Goal: Information Seeking & Learning: Learn about a topic

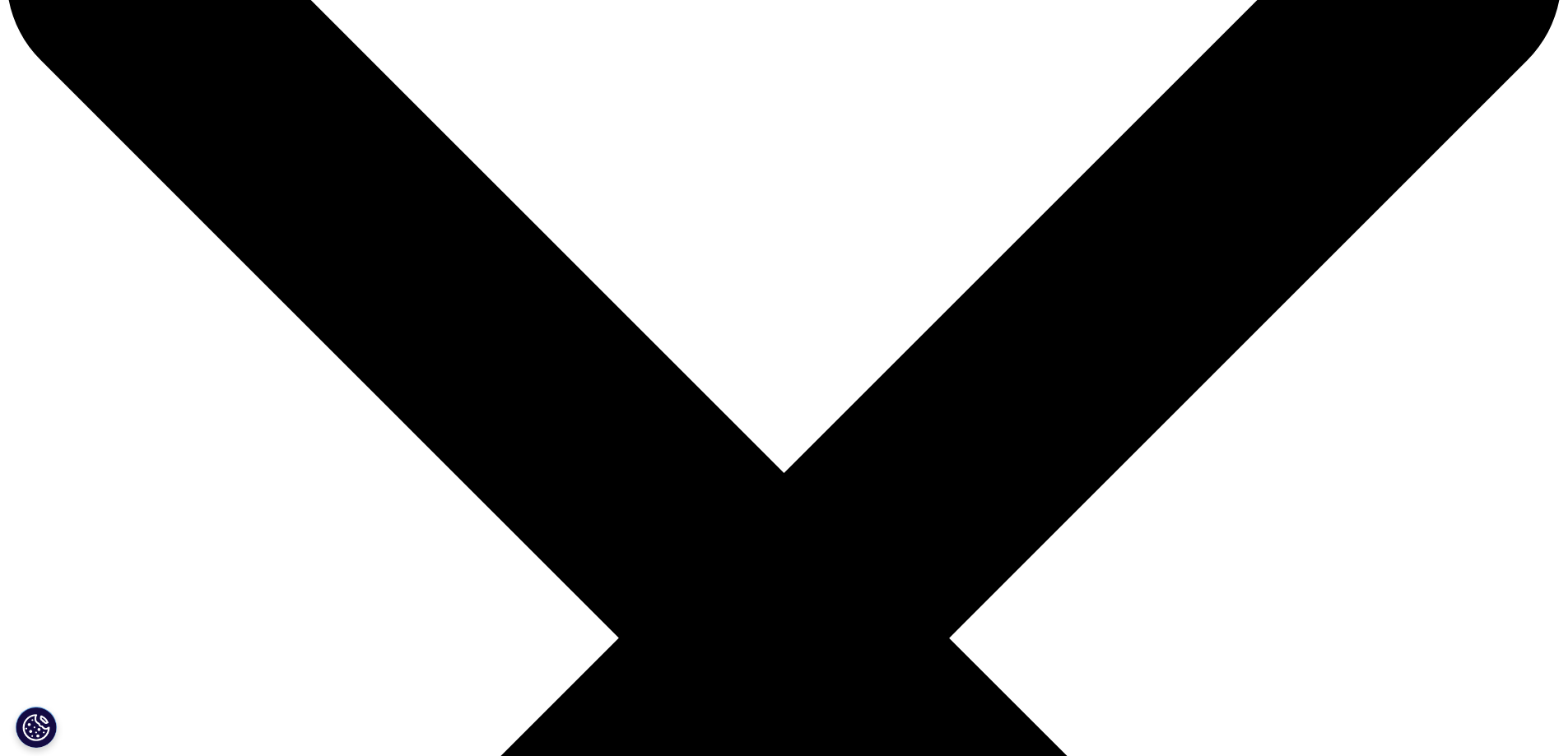
scroll to position [165, 0]
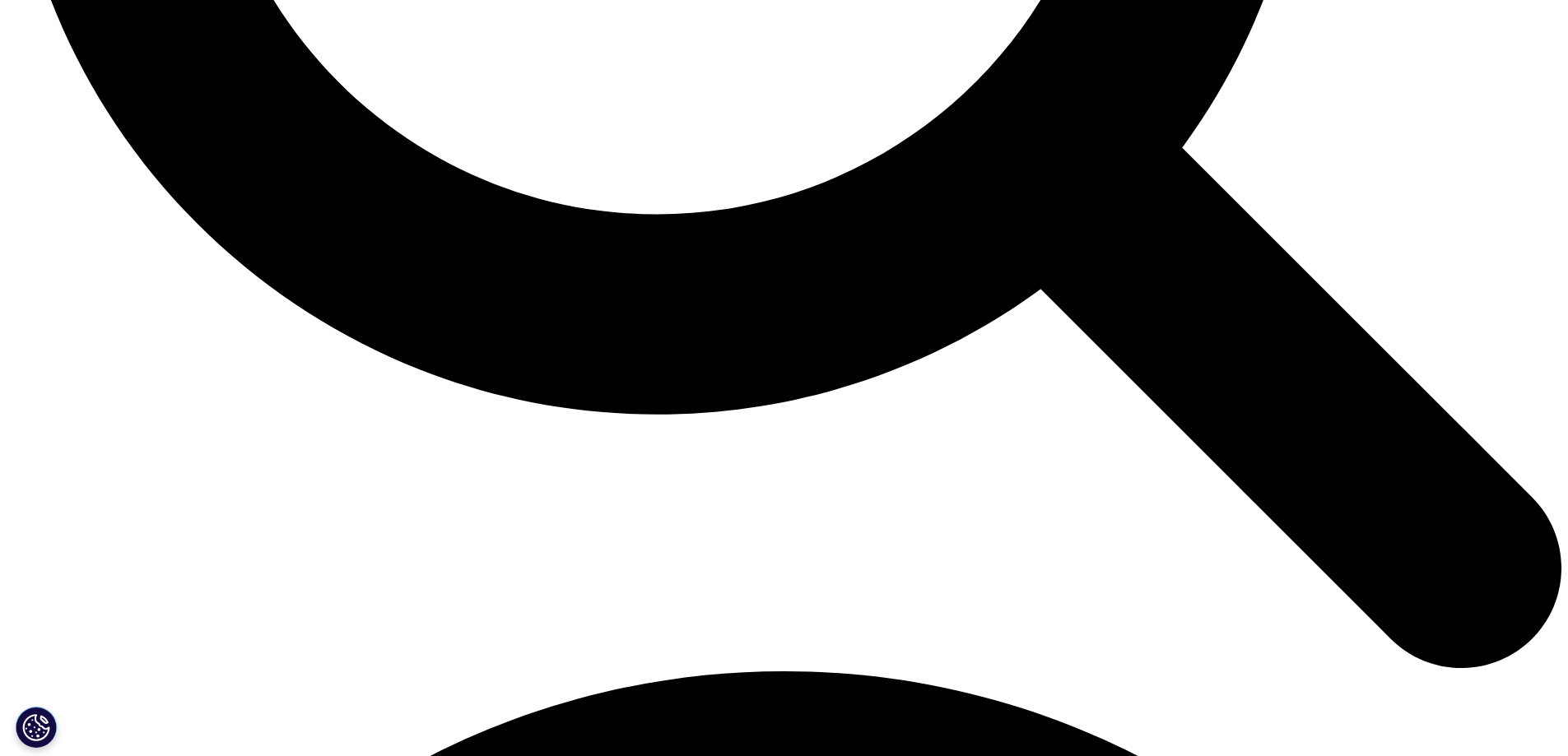
scroll to position [2468, 0]
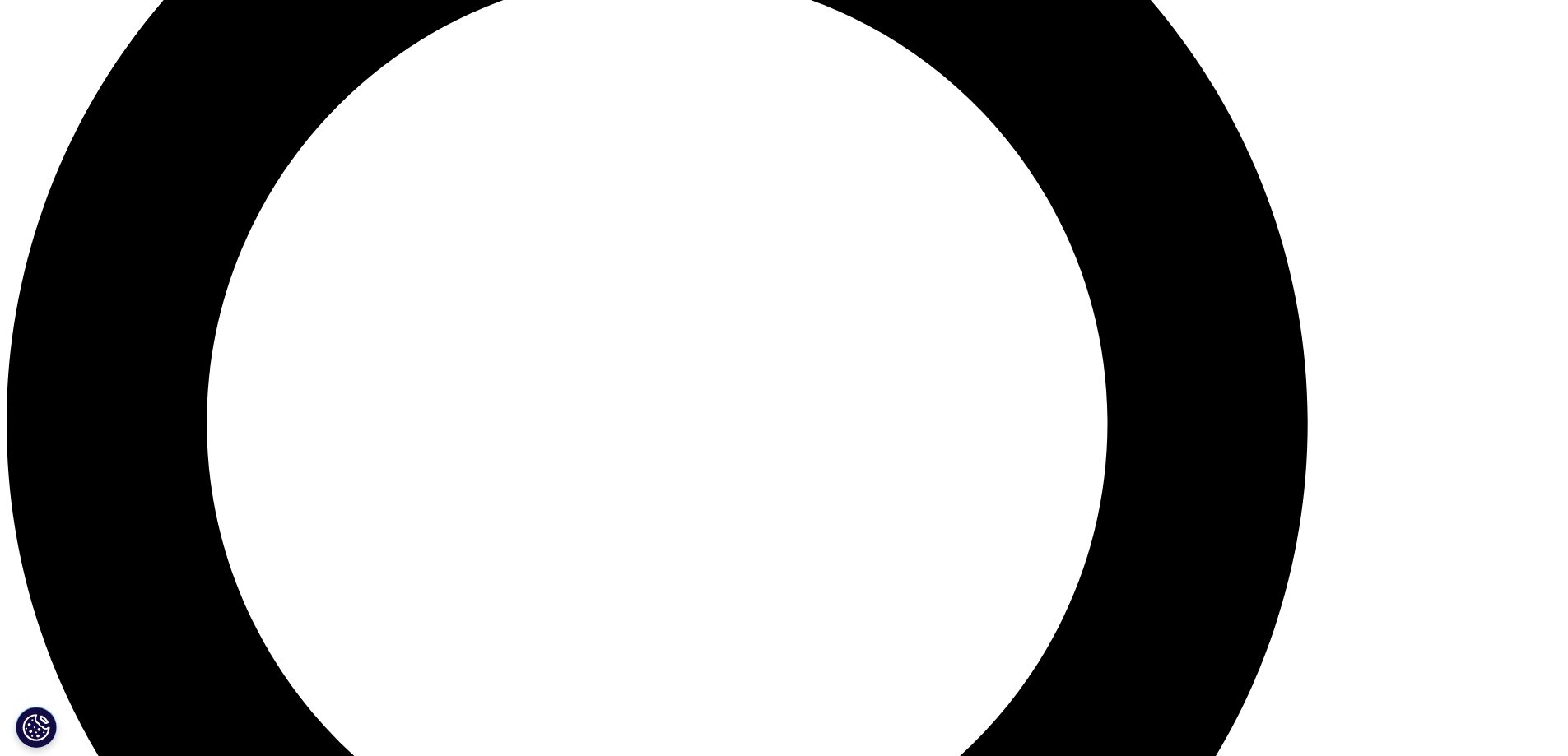
scroll to position [1893, 0]
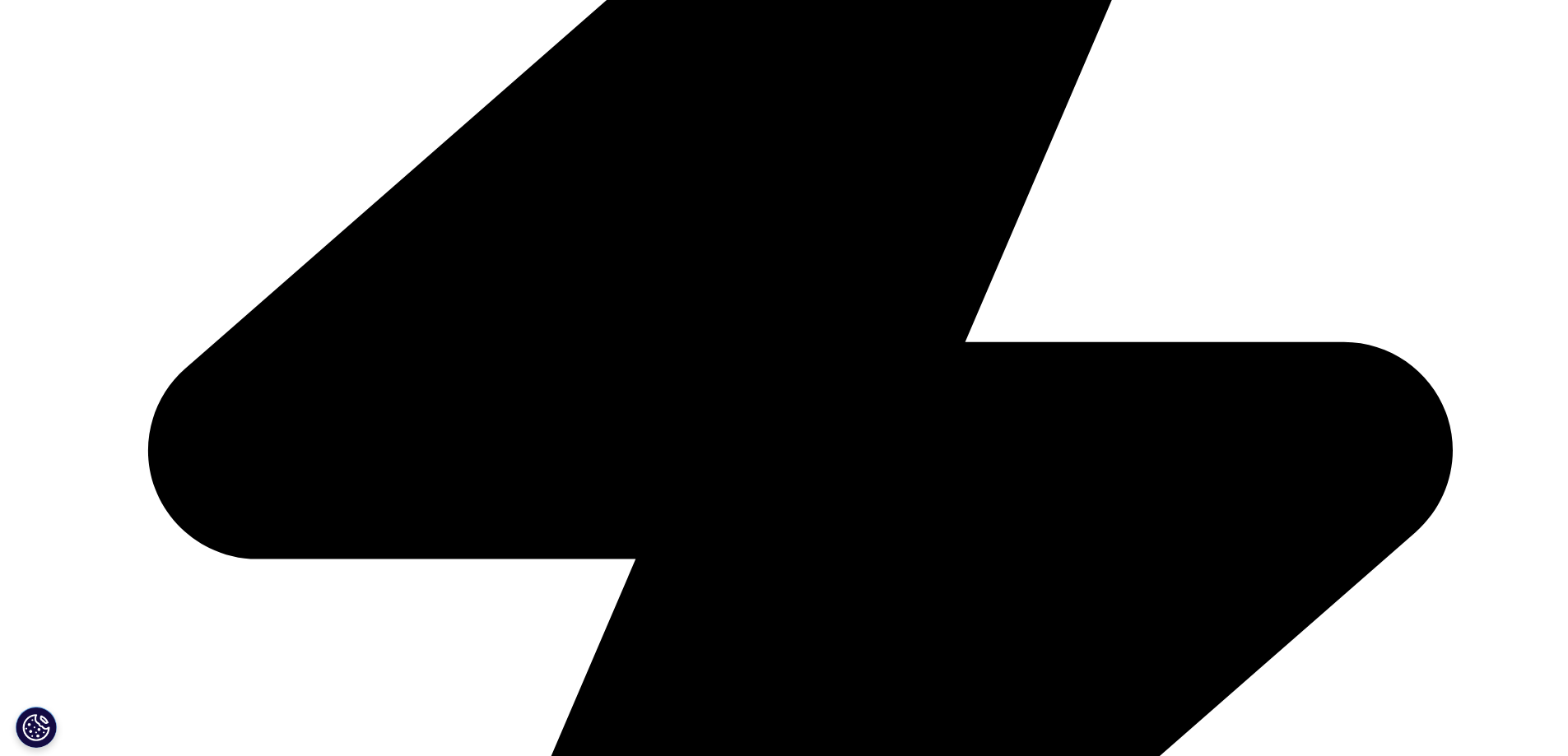
scroll to position [740, 0]
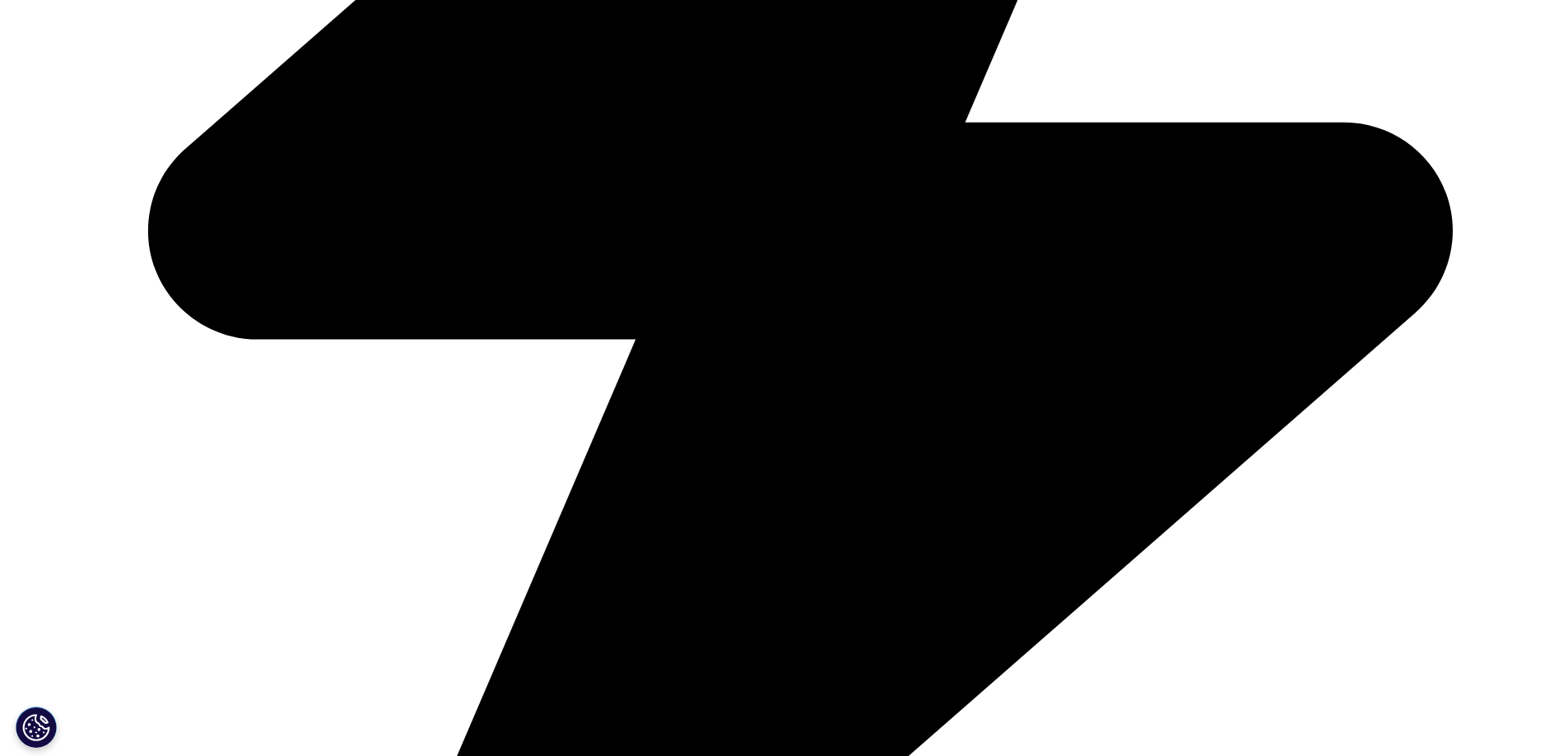
scroll to position [5678, 0]
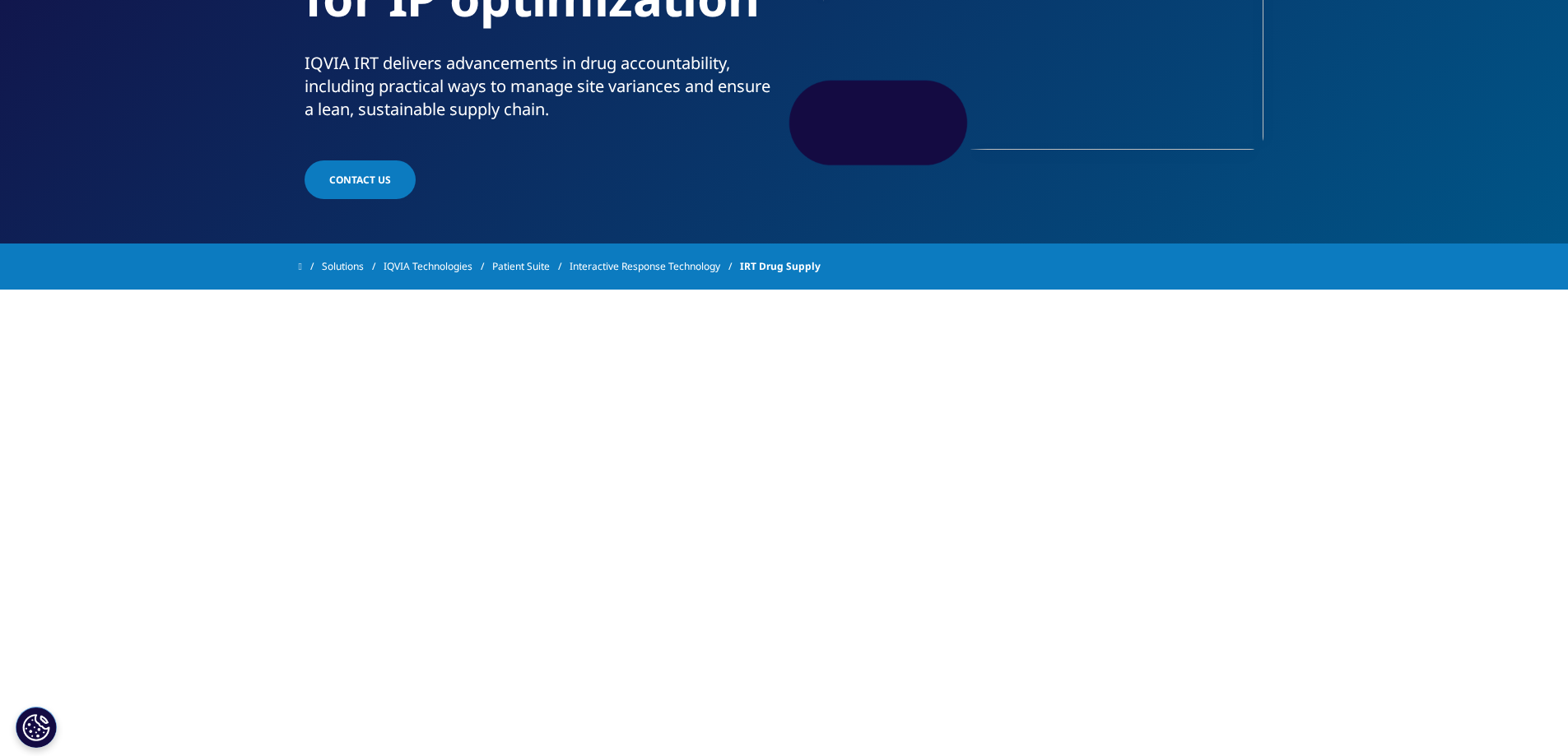
scroll to position [165, 0]
